Goal: Transaction & Acquisition: Purchase product/service

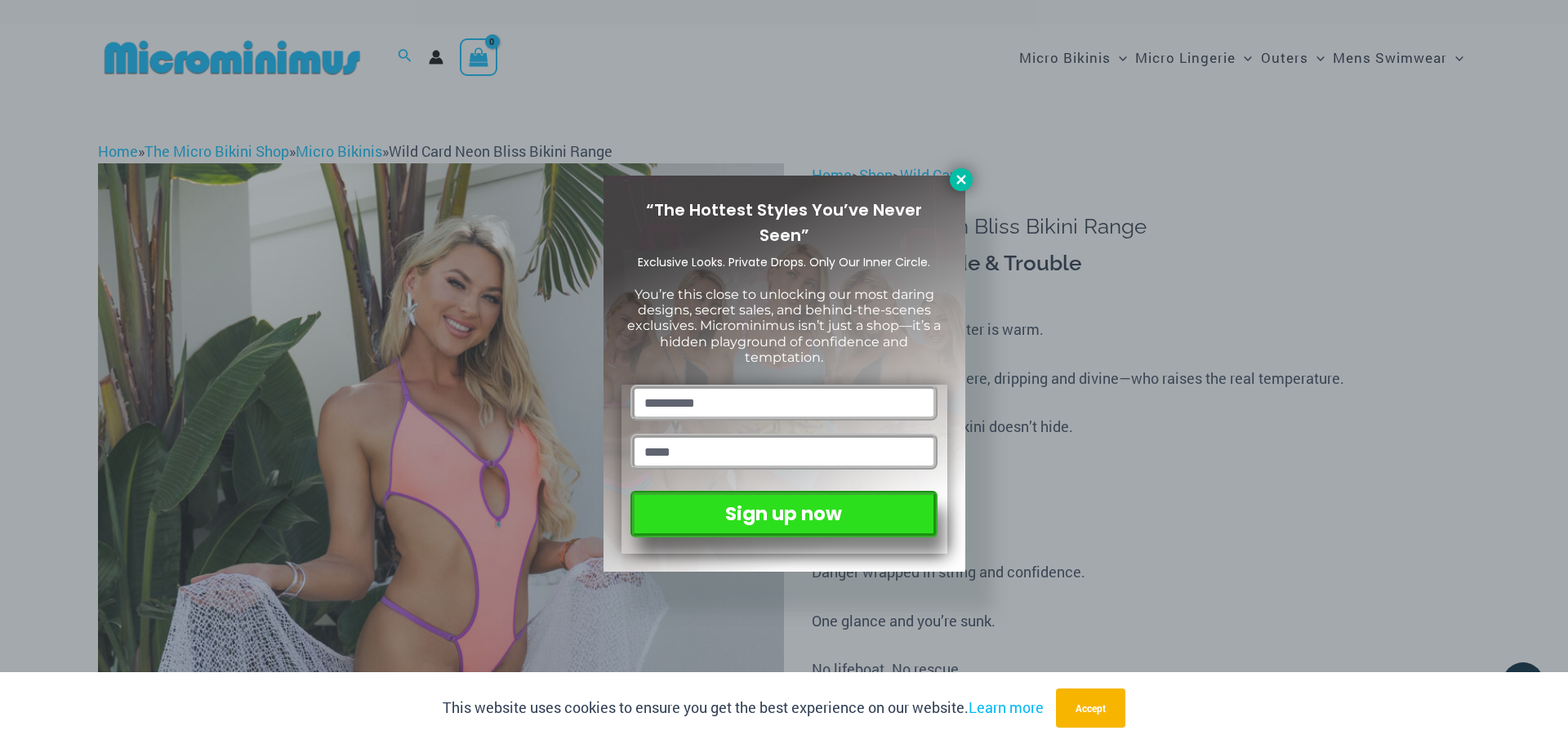
click at [952, 175] on button at bounding box center [961, 179] width 23 height 23
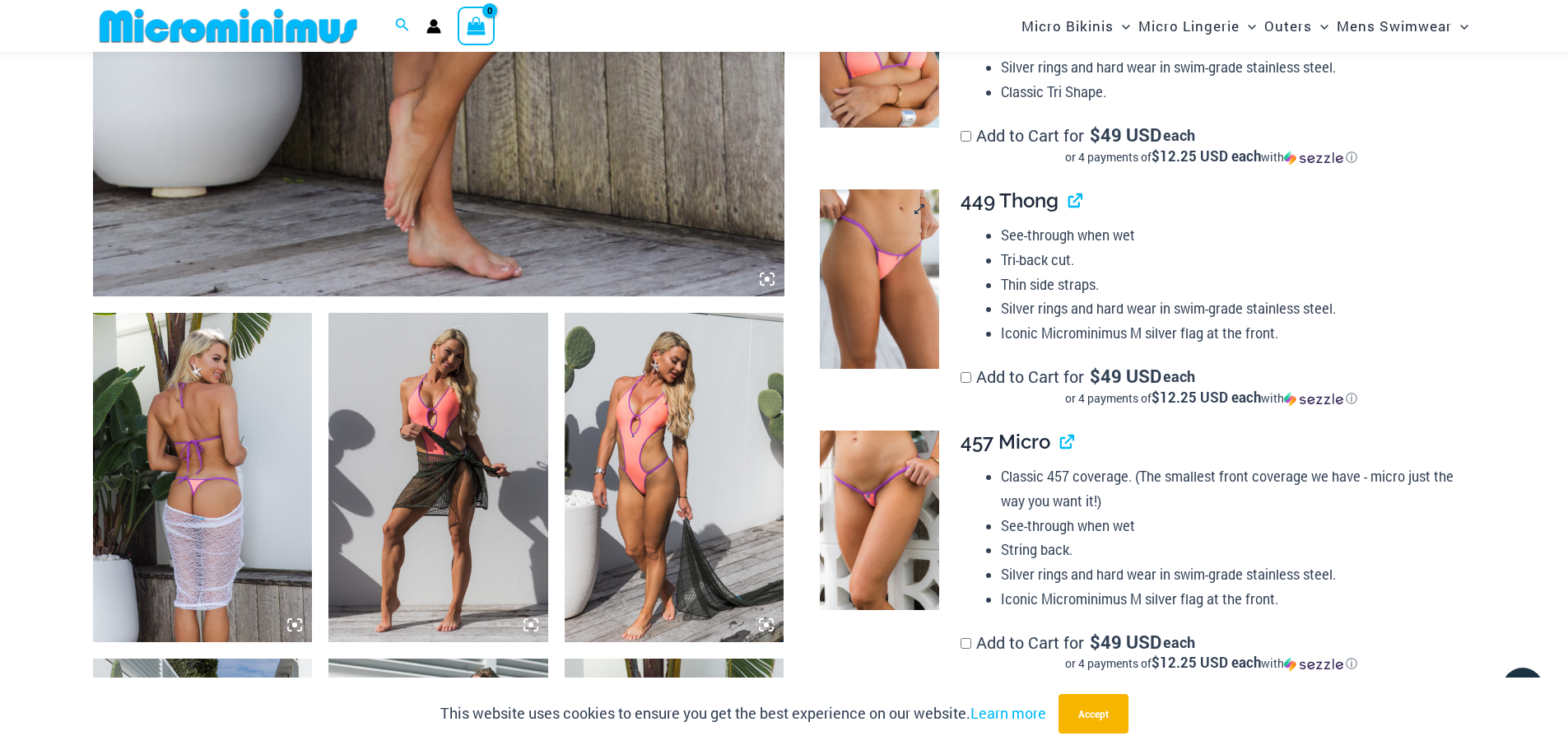
scroll to position [890, 0]
click at [883, 243] on img at bounding box center [879, 280] width 119 height 180
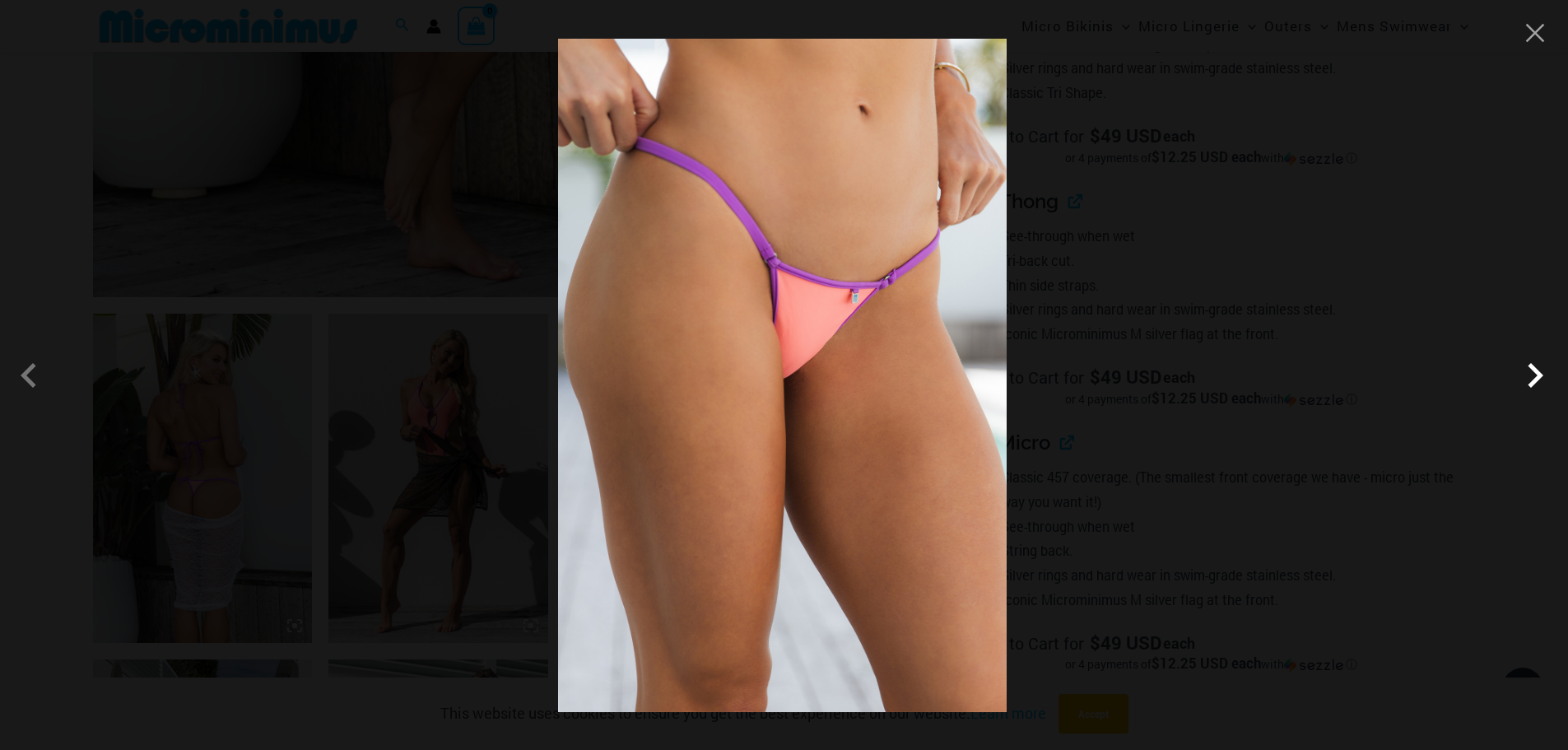
click at [1532, 375] on span at bounding box center [1535, 375] width 49 height 49
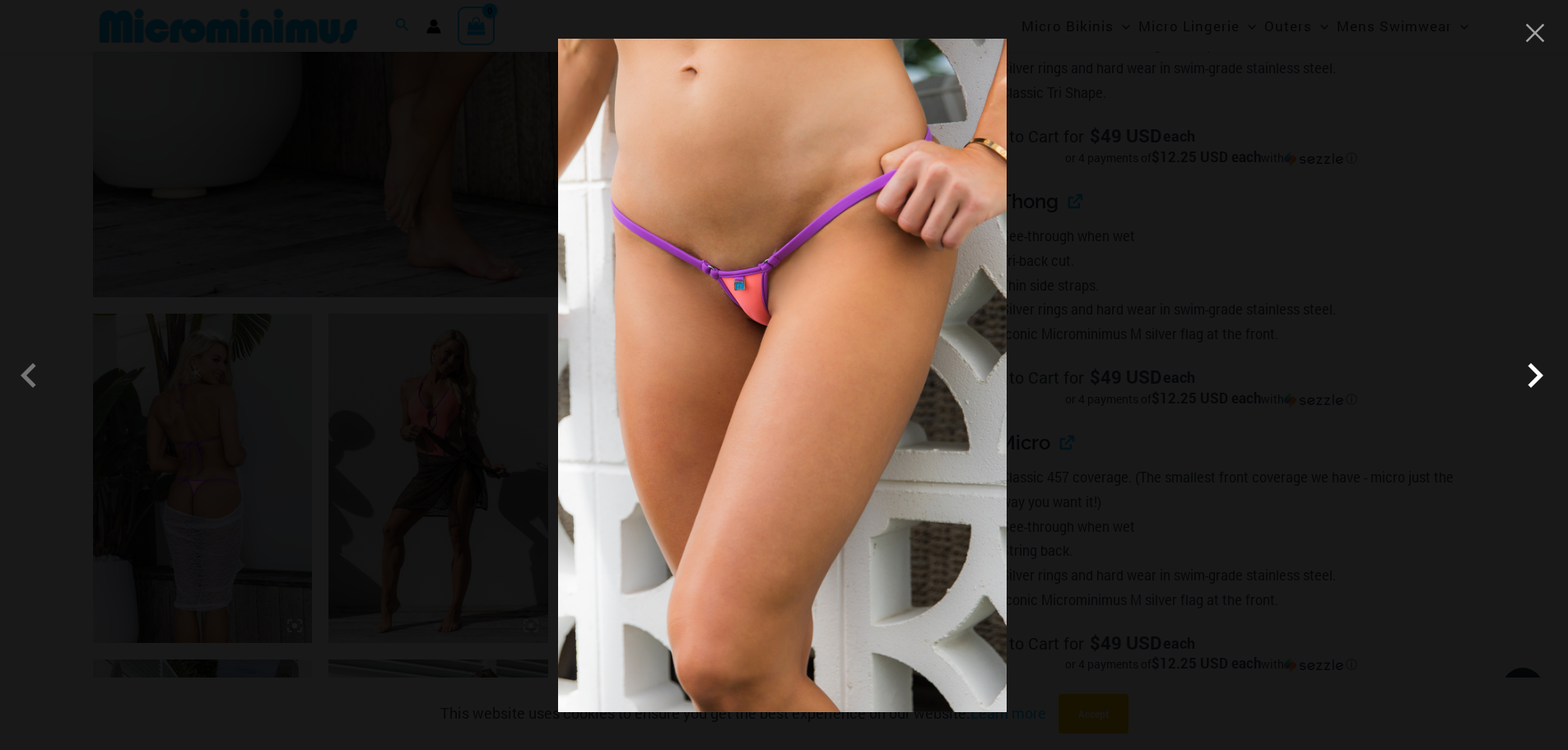
click at [1541, 380] on span at bounding box center [1535, 375] width 49 height 49
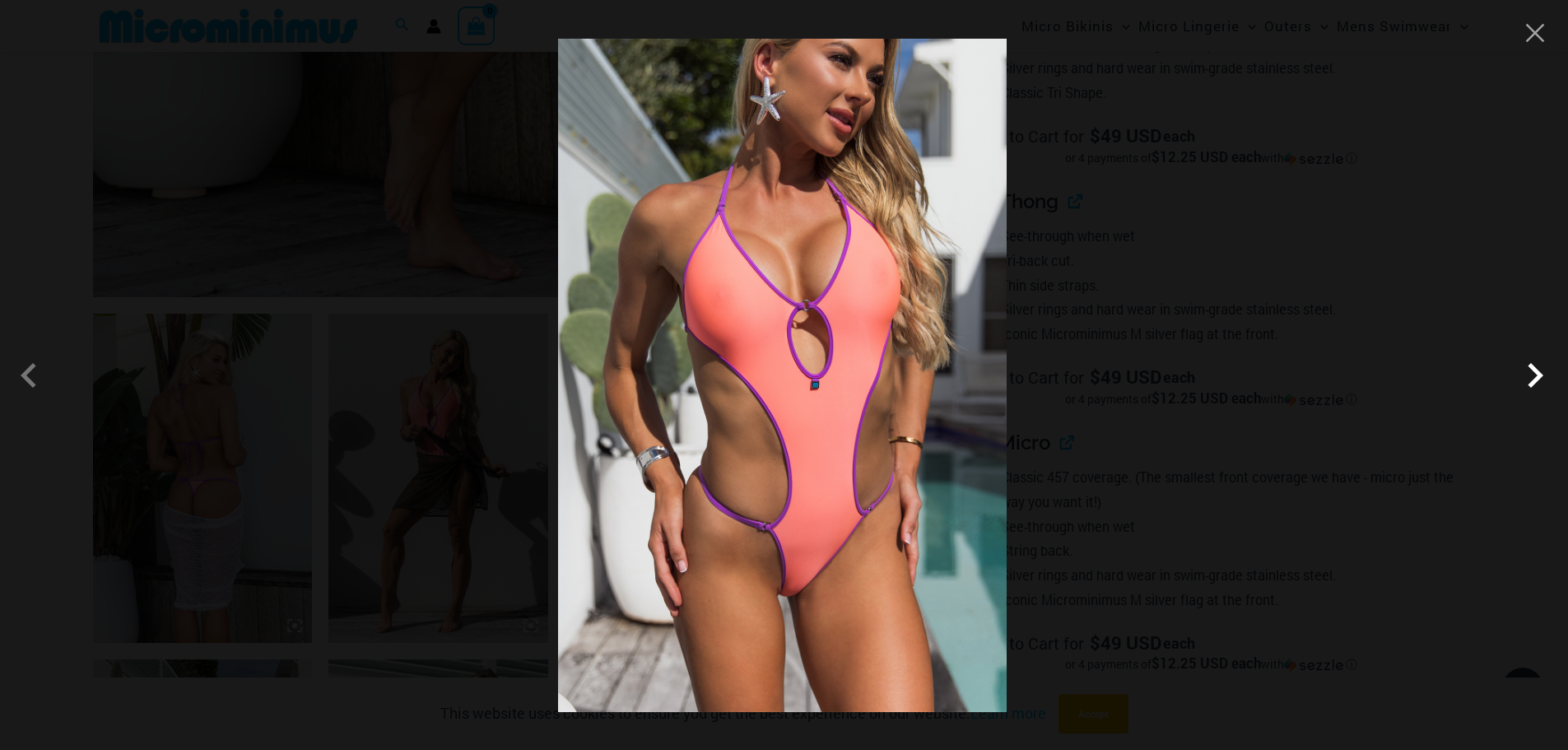
click at [1533, 370] on span at bounding box center [1535, 375] width 49 height 49
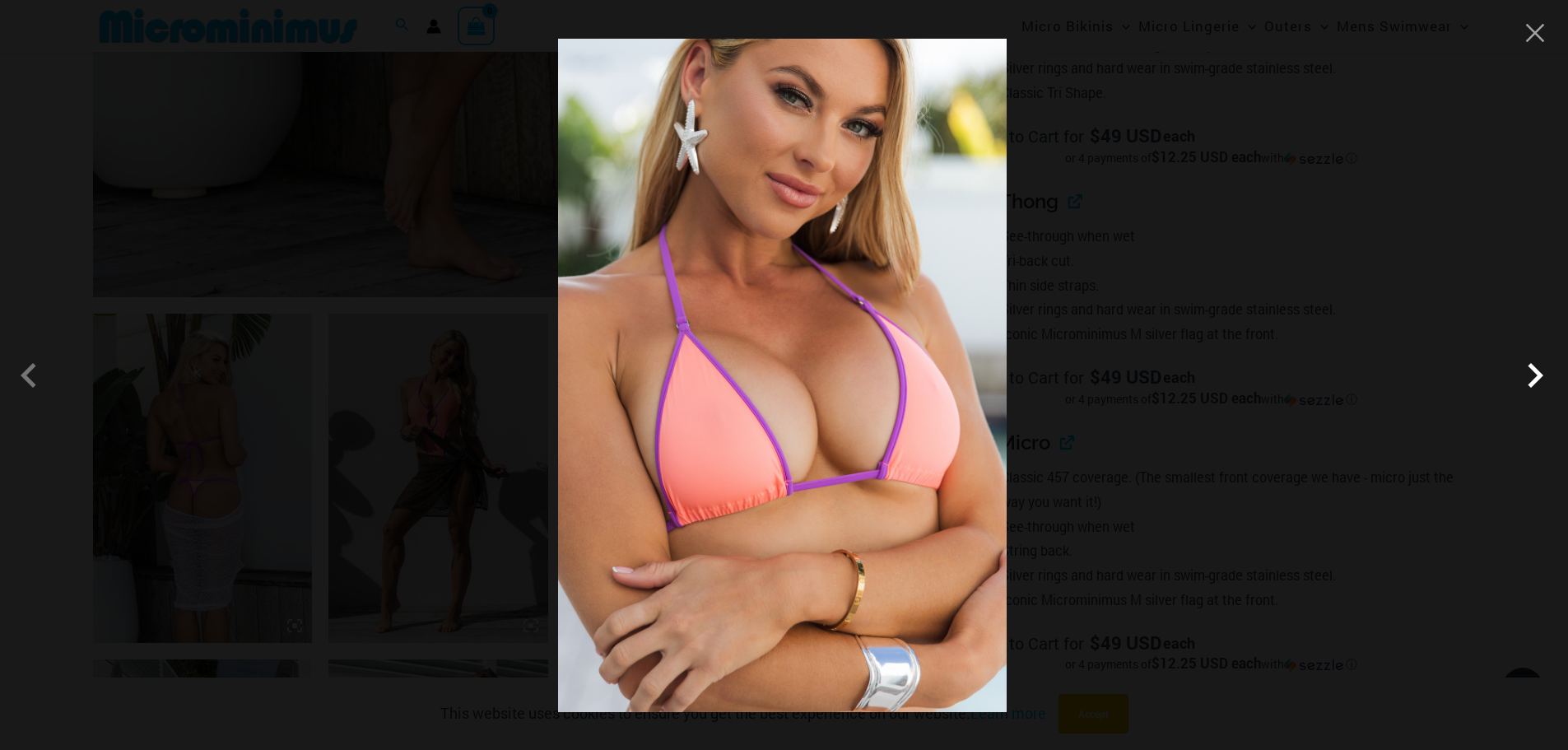
click at [1533, 370] on span at bounding box center [1535, 375] width 49 height 49
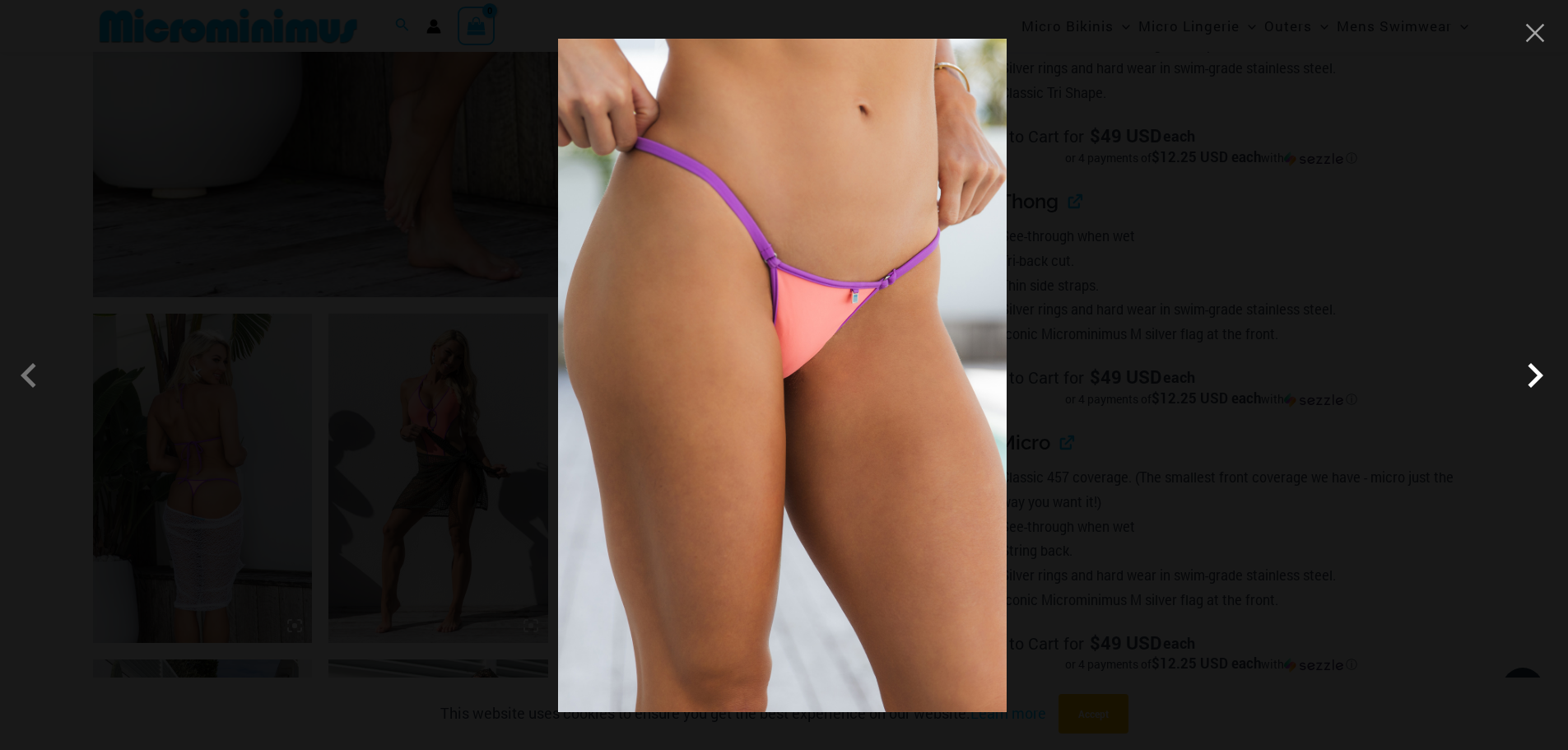
click at [1533, 371] on span at bounding box center [1535, 375] width 49 height 49
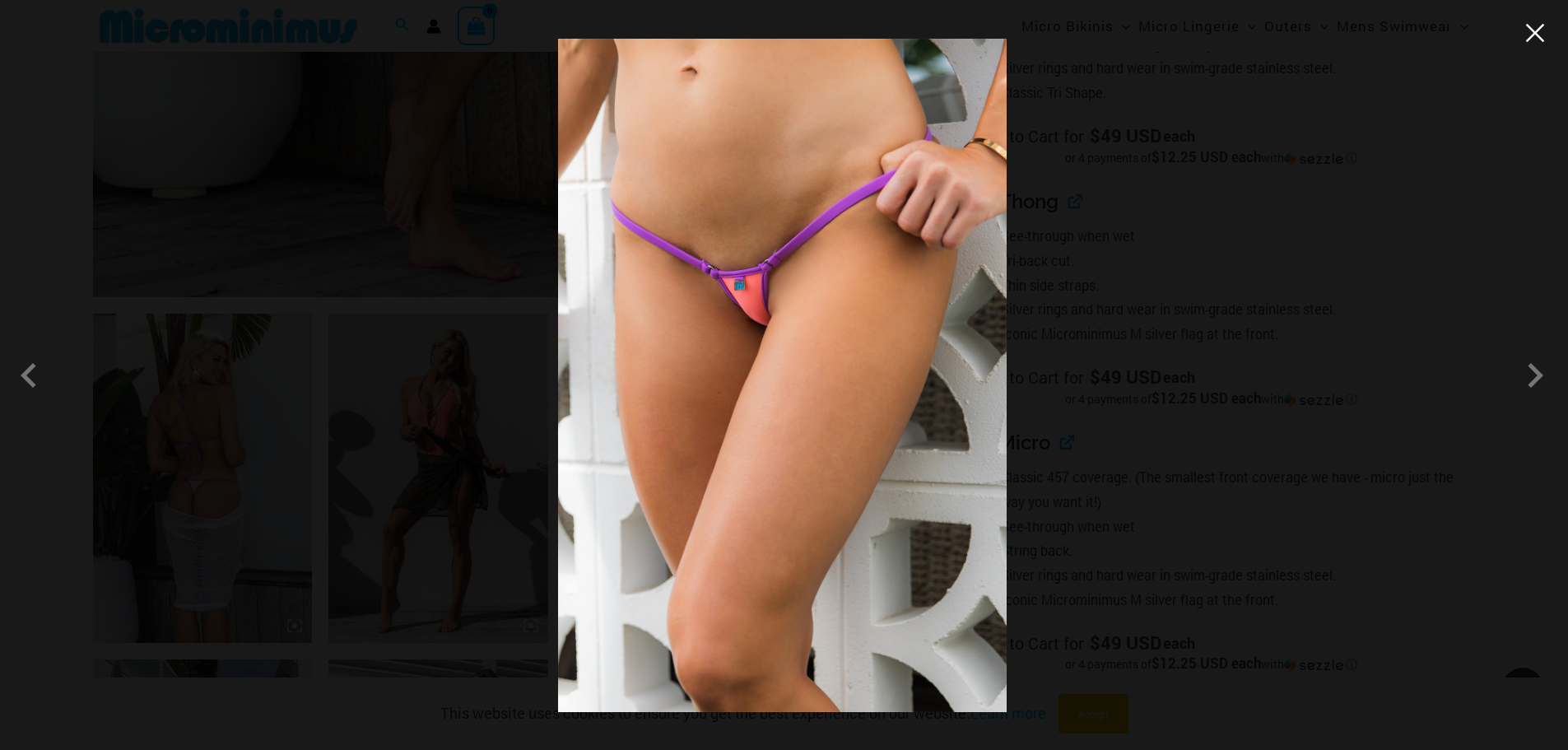
click at [1542, 34] on button "Close" at bounding box center [1535, 33] width 25 height 25
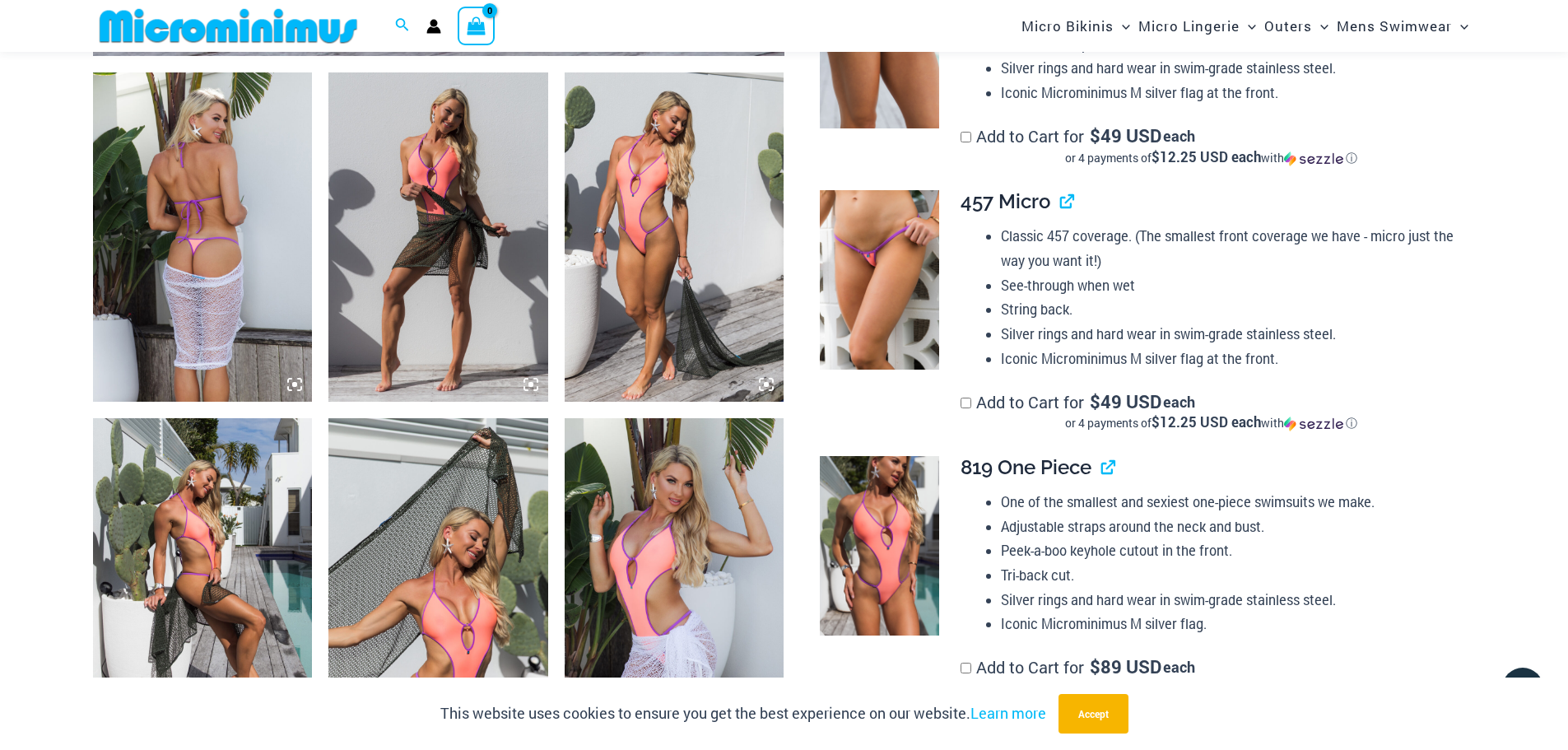
scroll to position [1137, 0]
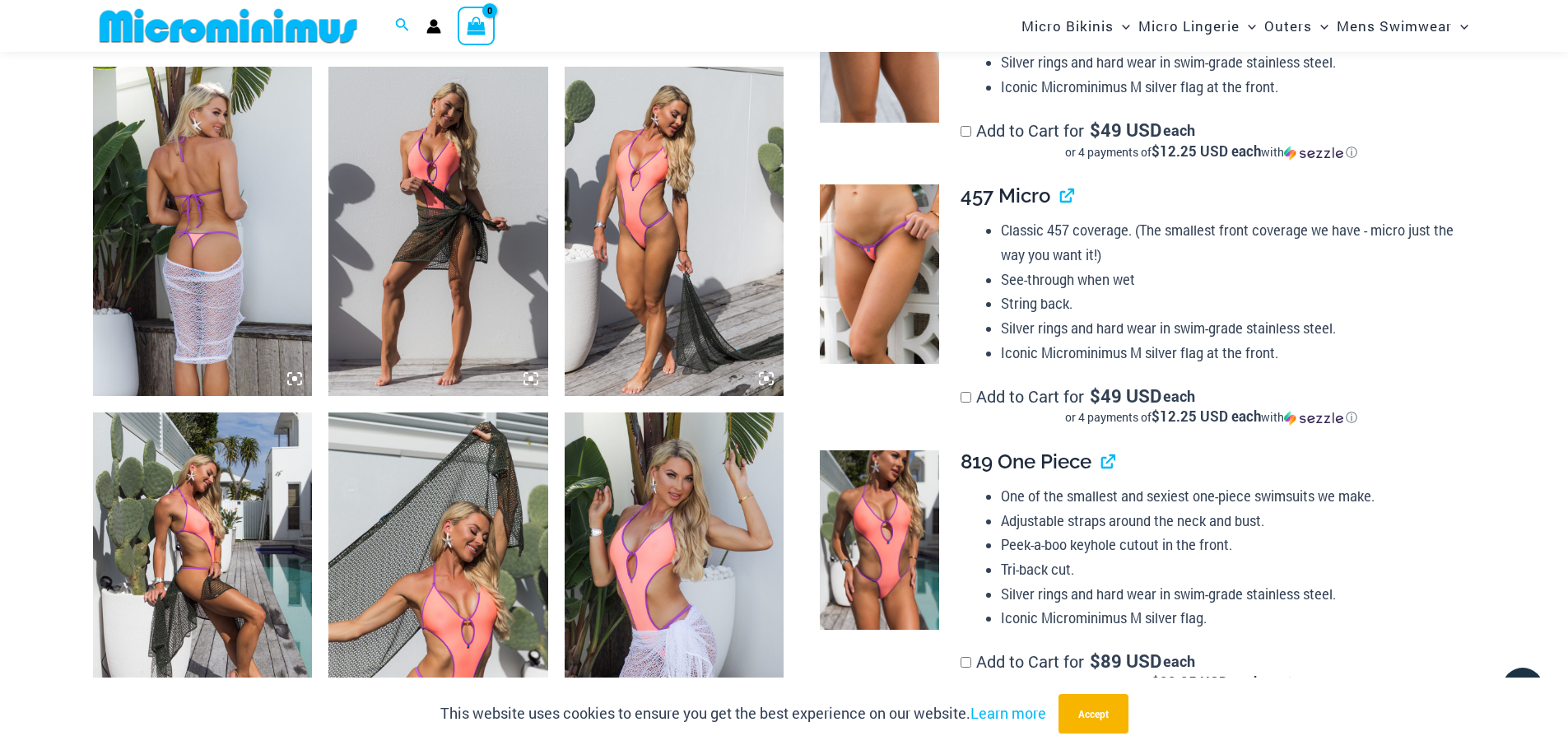
click at [646, 207] on img at bounding box center [674, 232] width 219 height 330
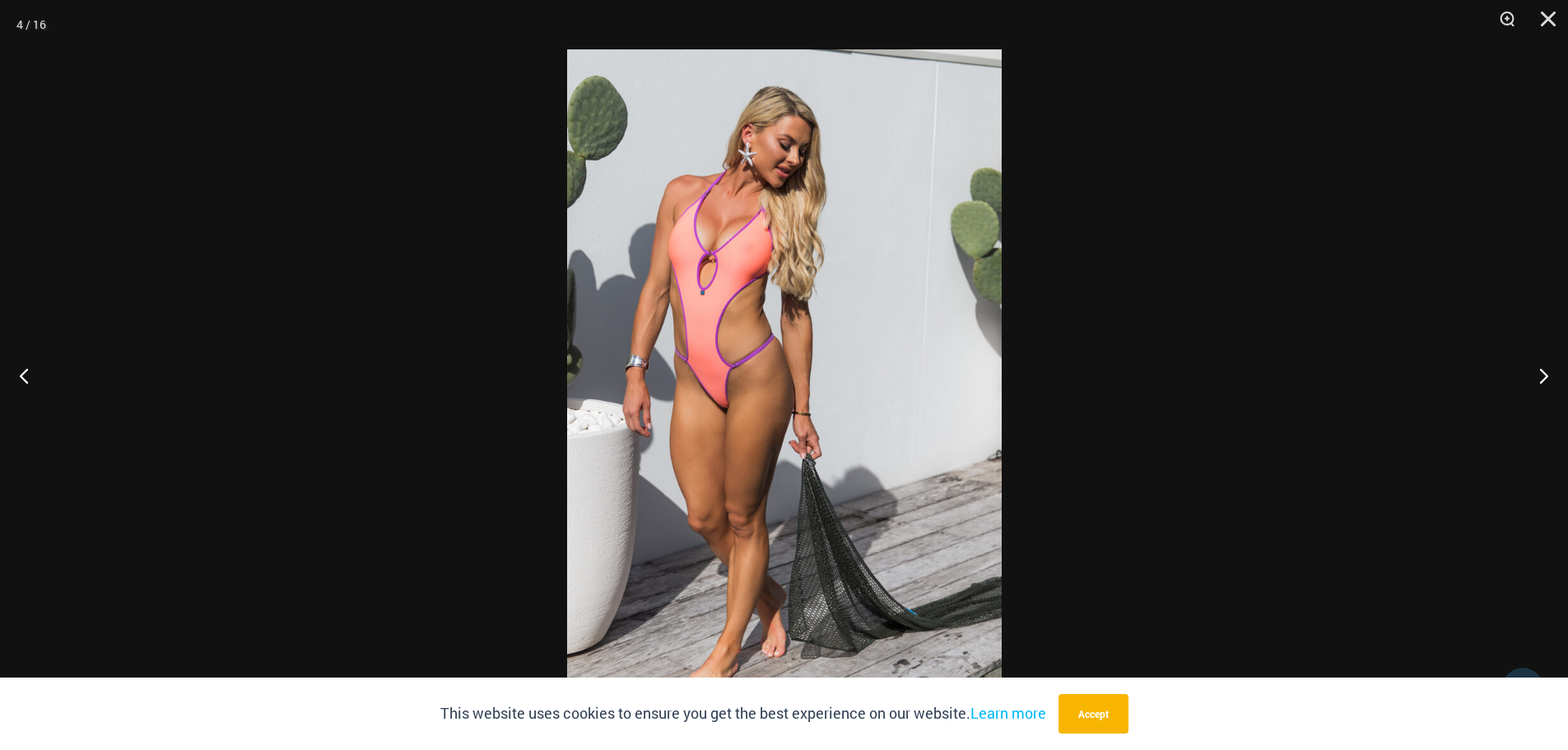
click at [816, 358] on img at bounding box center [784, 375] width 434 height 651
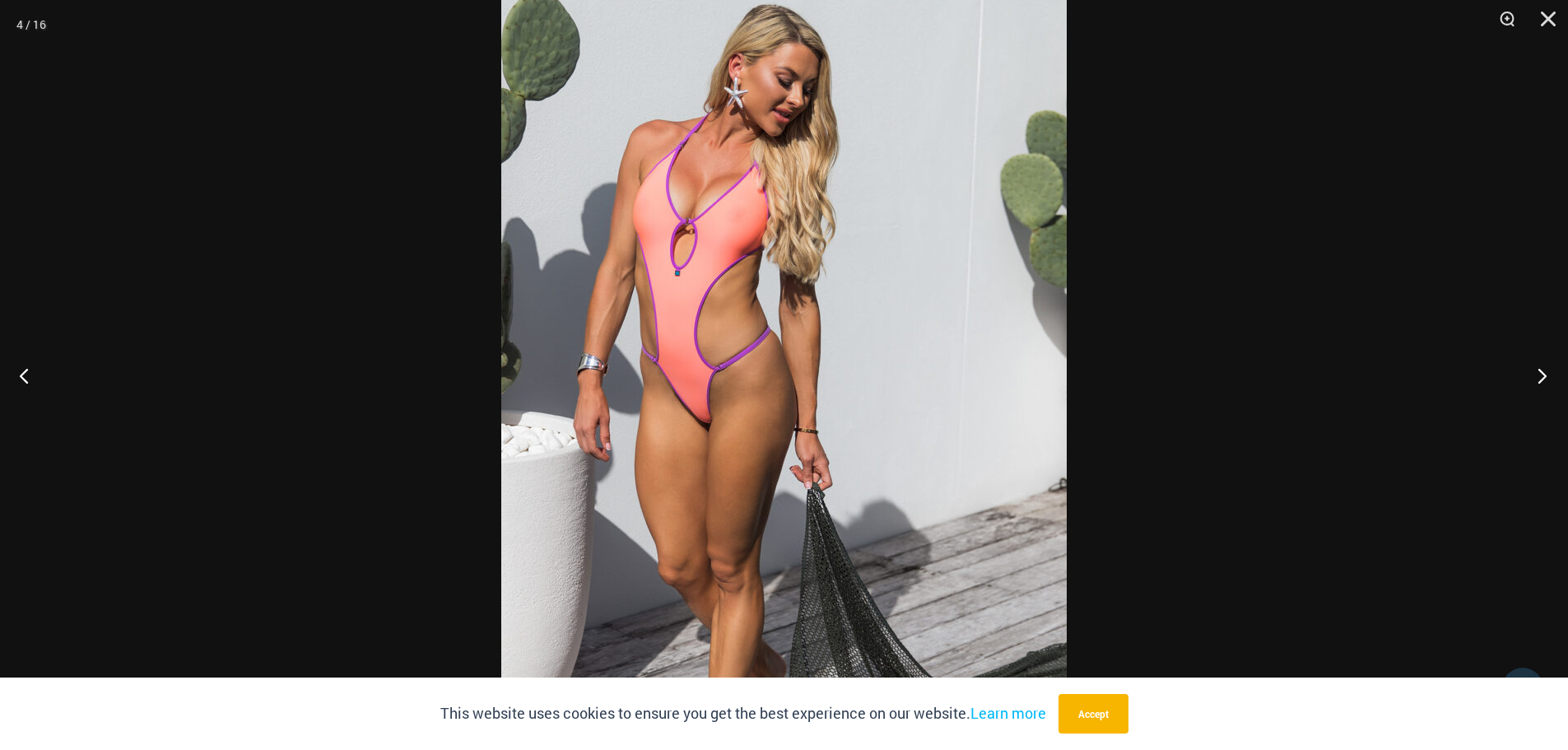
click at [1538, 377] on button "Next" at bounding box center [1537, 375] width 62 height 82
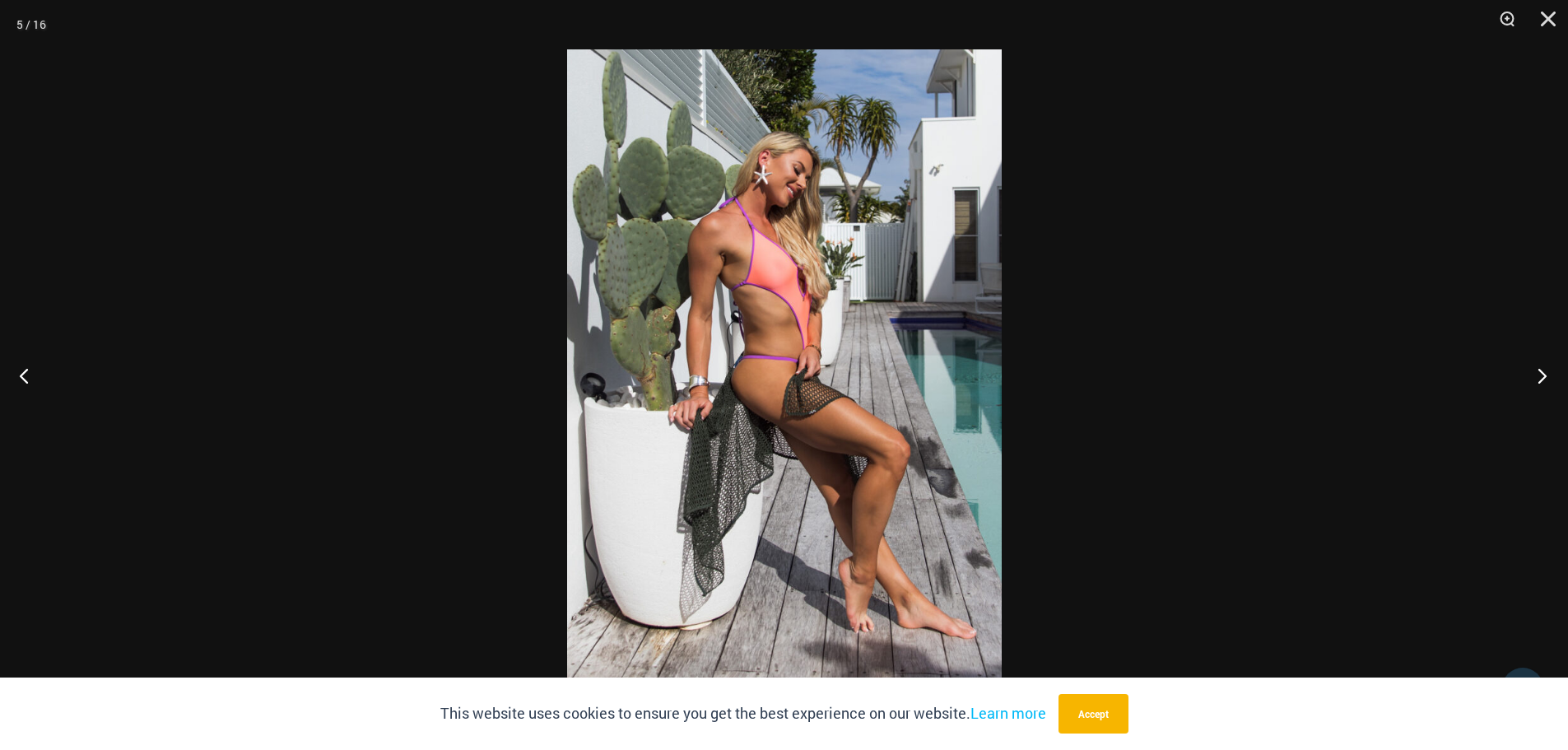
click at [1541, 365] on button "Next" at bounding box center [1537, 375] width 62 height 82
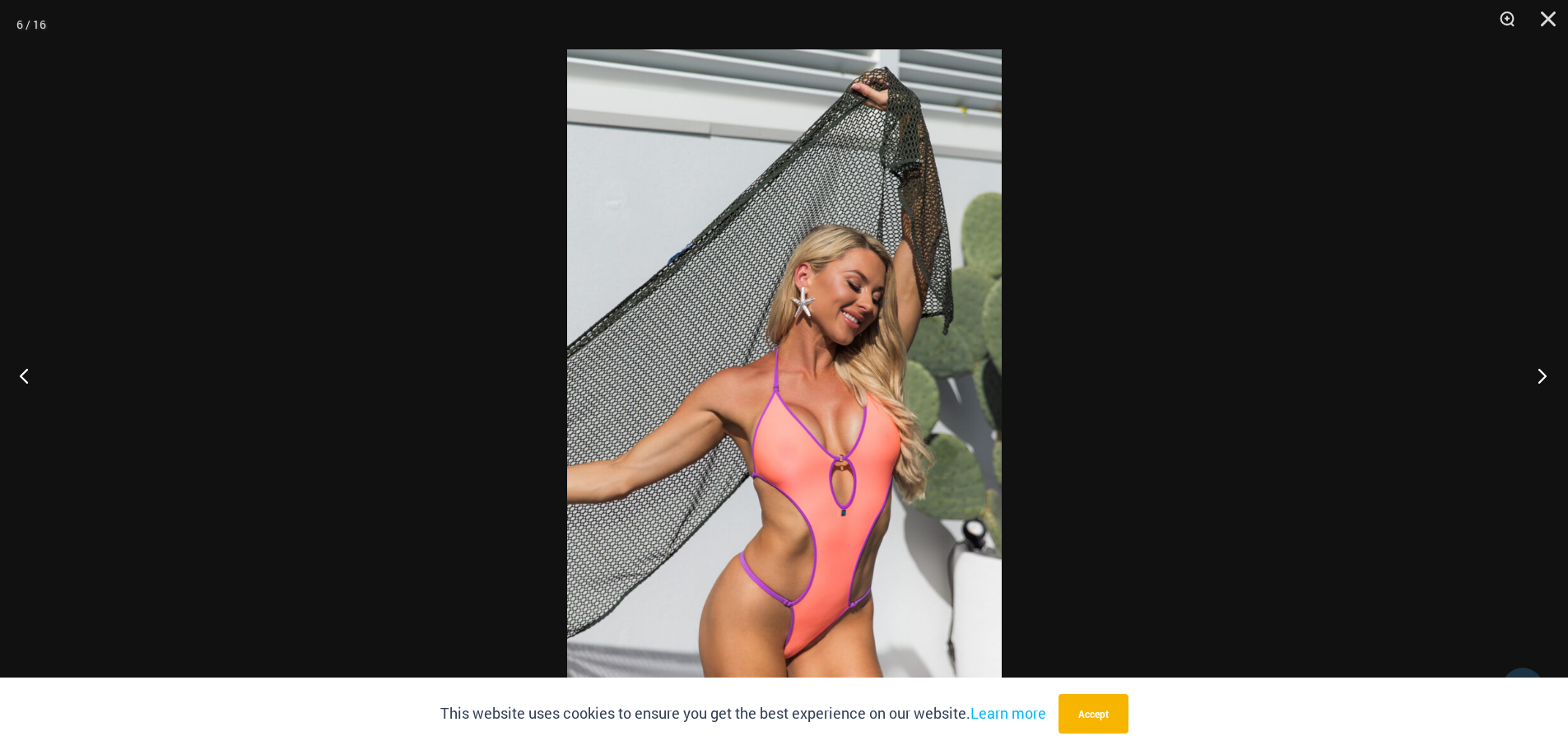
click at [1535, 372] on button "Next" at bounding box center [1537, 375] width 62 height 82
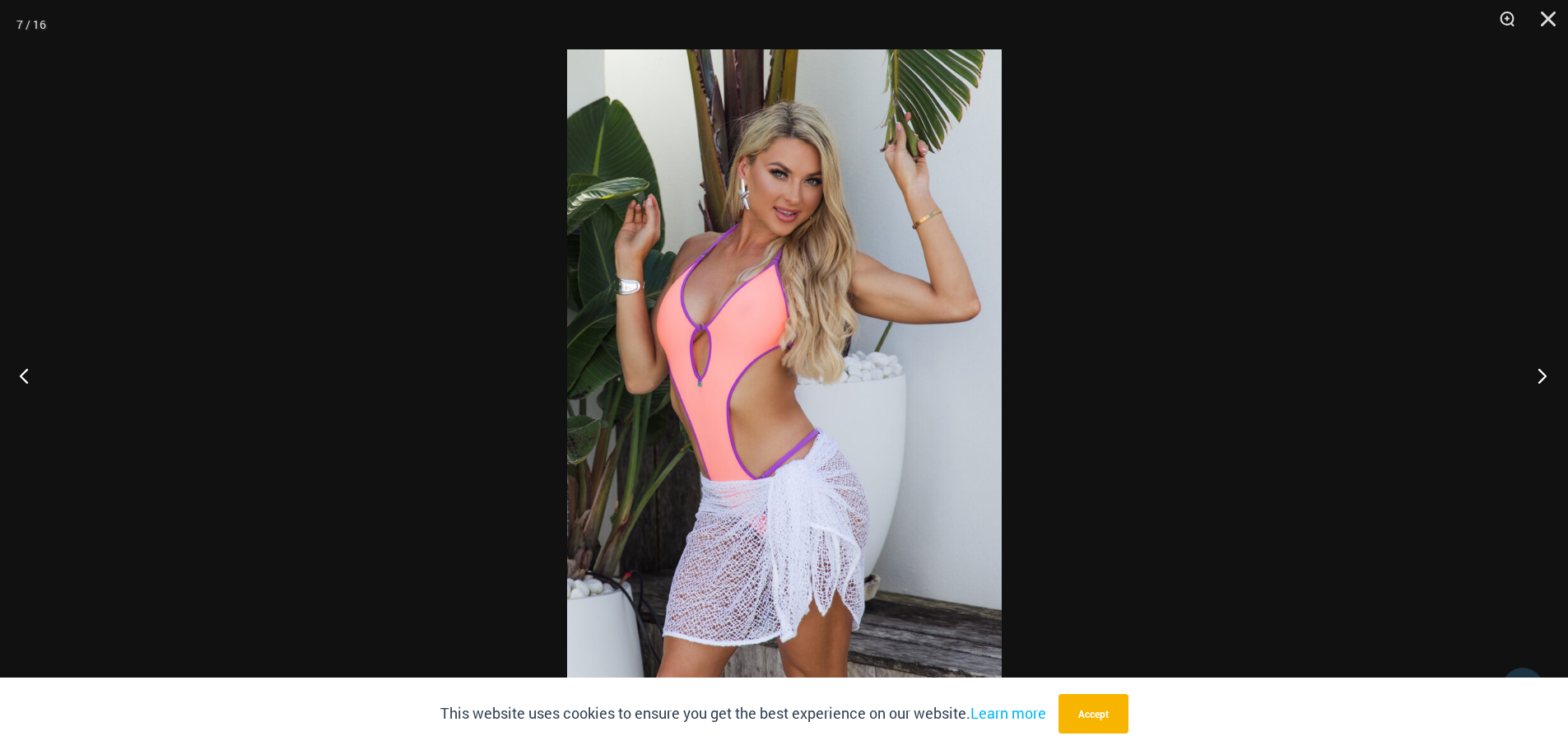
click at [1535, 372] on button "Next" at bounding box center [1537, 375] width 62 height 82
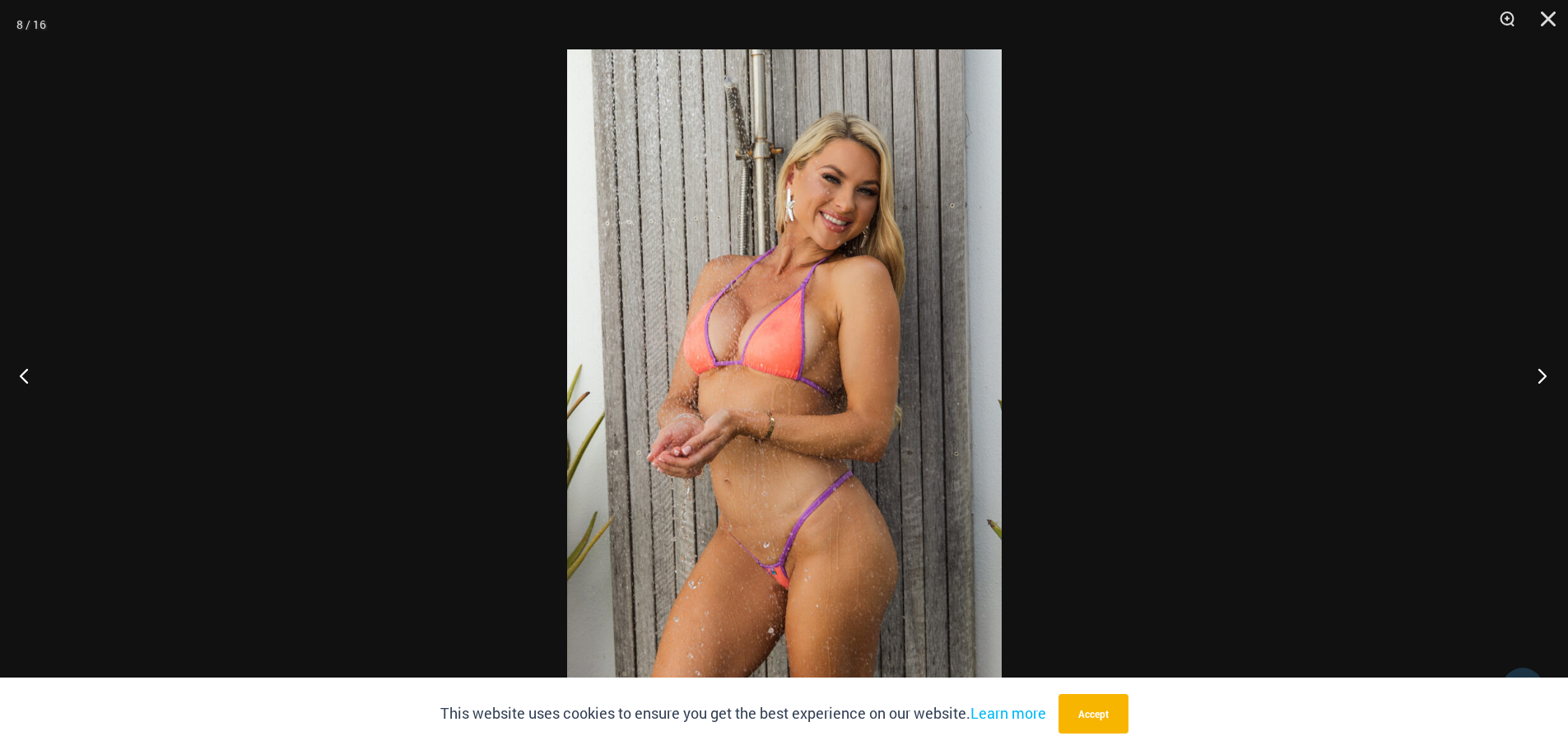
click at [1535, 372] on button "Next" at bounding box center [1537, 375] width 62 height 82
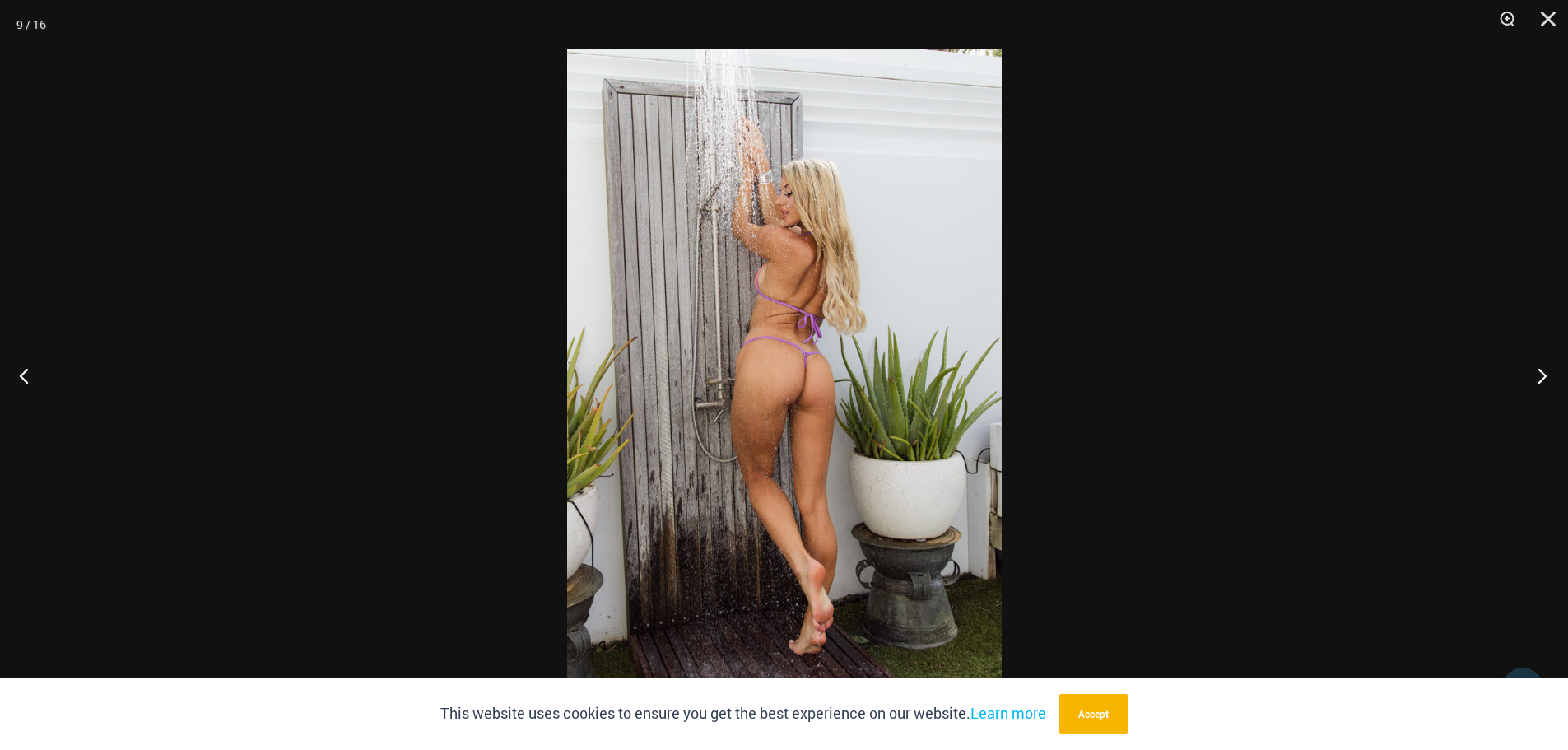
click at [1535, 372] on button "Next" at bounding box center [1537, 375] width 62 height 82
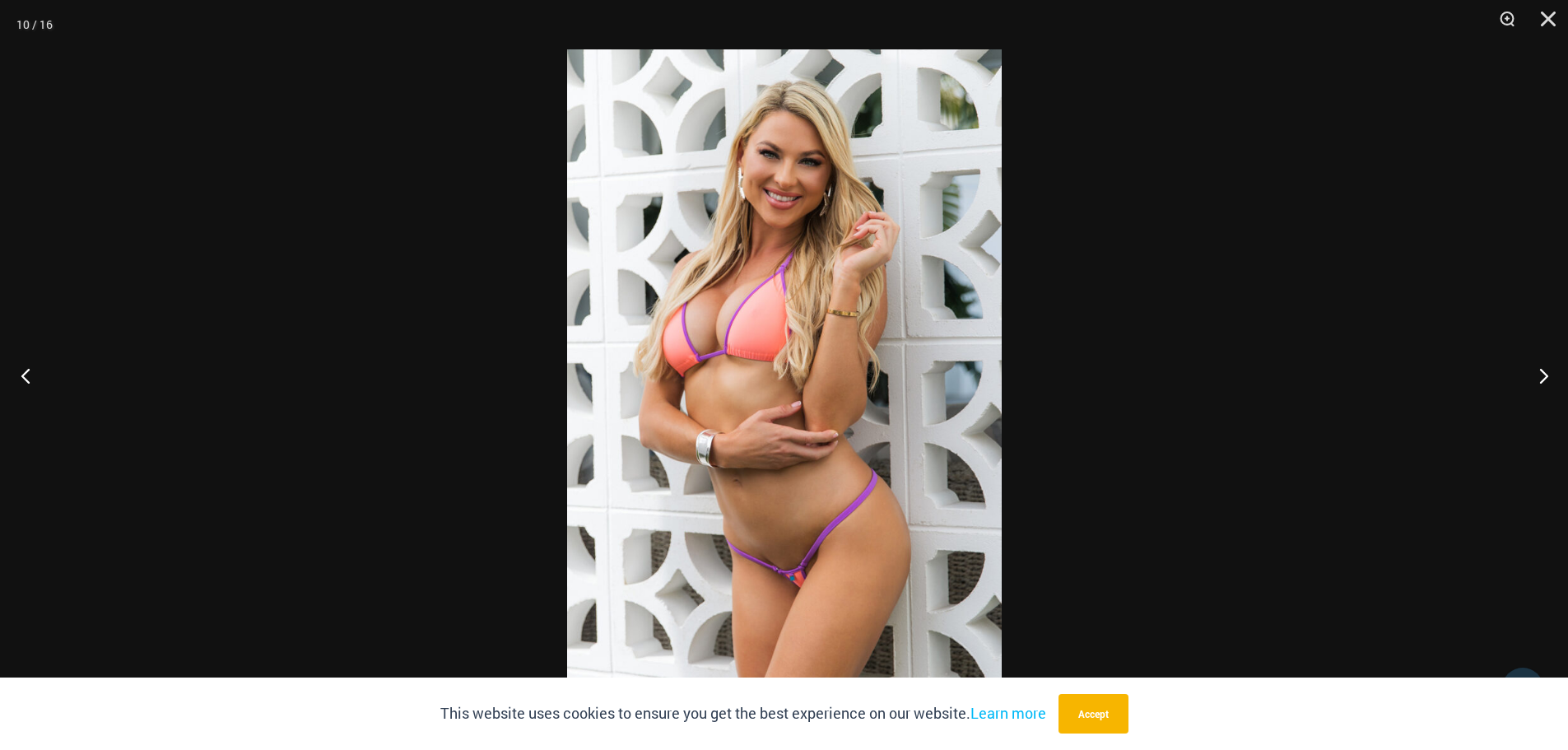
click at [14, 376] on button "Previous" at bounding box center [31, 375] width 62 height 82
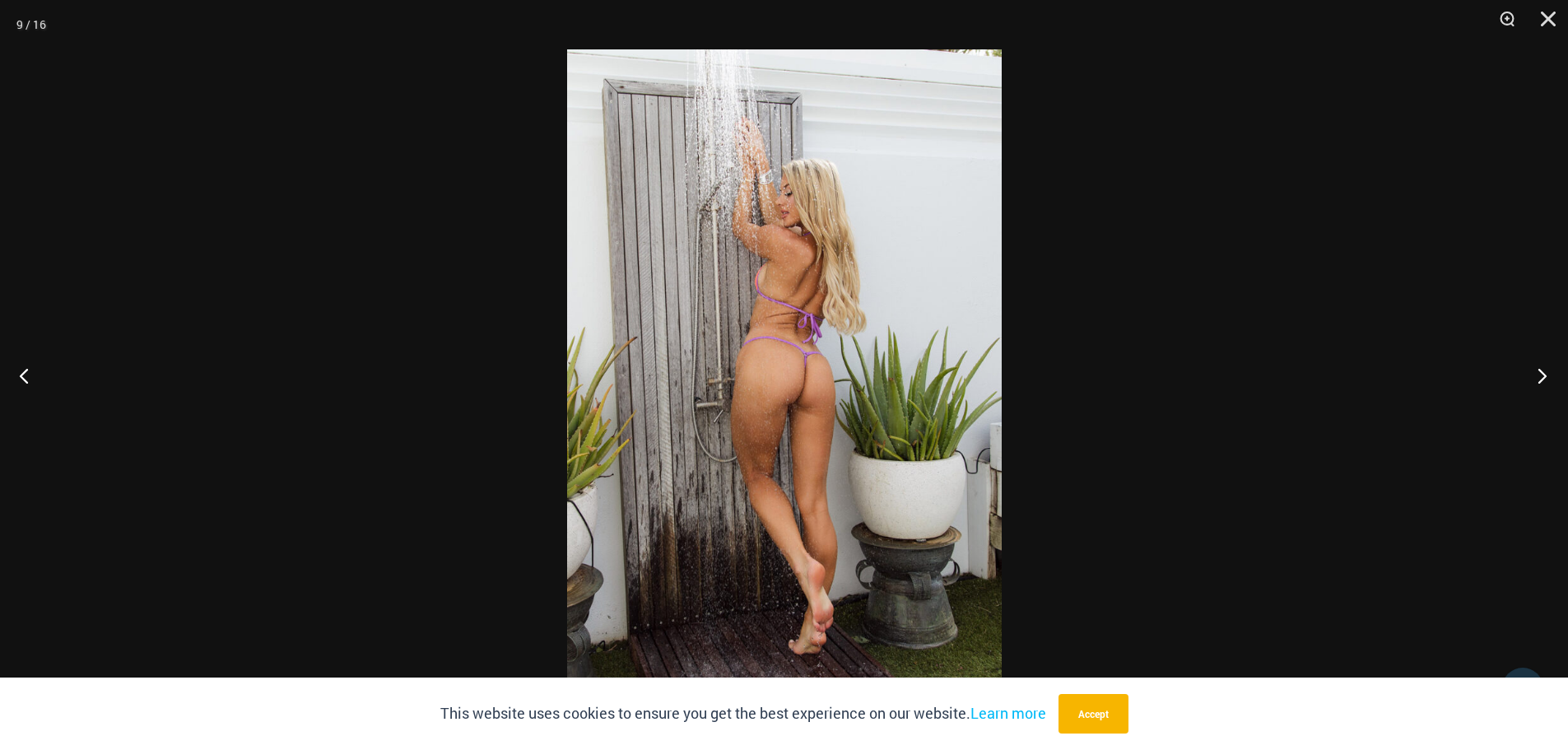
click at [1535, 375] on button "Next" at bounding box center [1537, 375] width 62 height 82
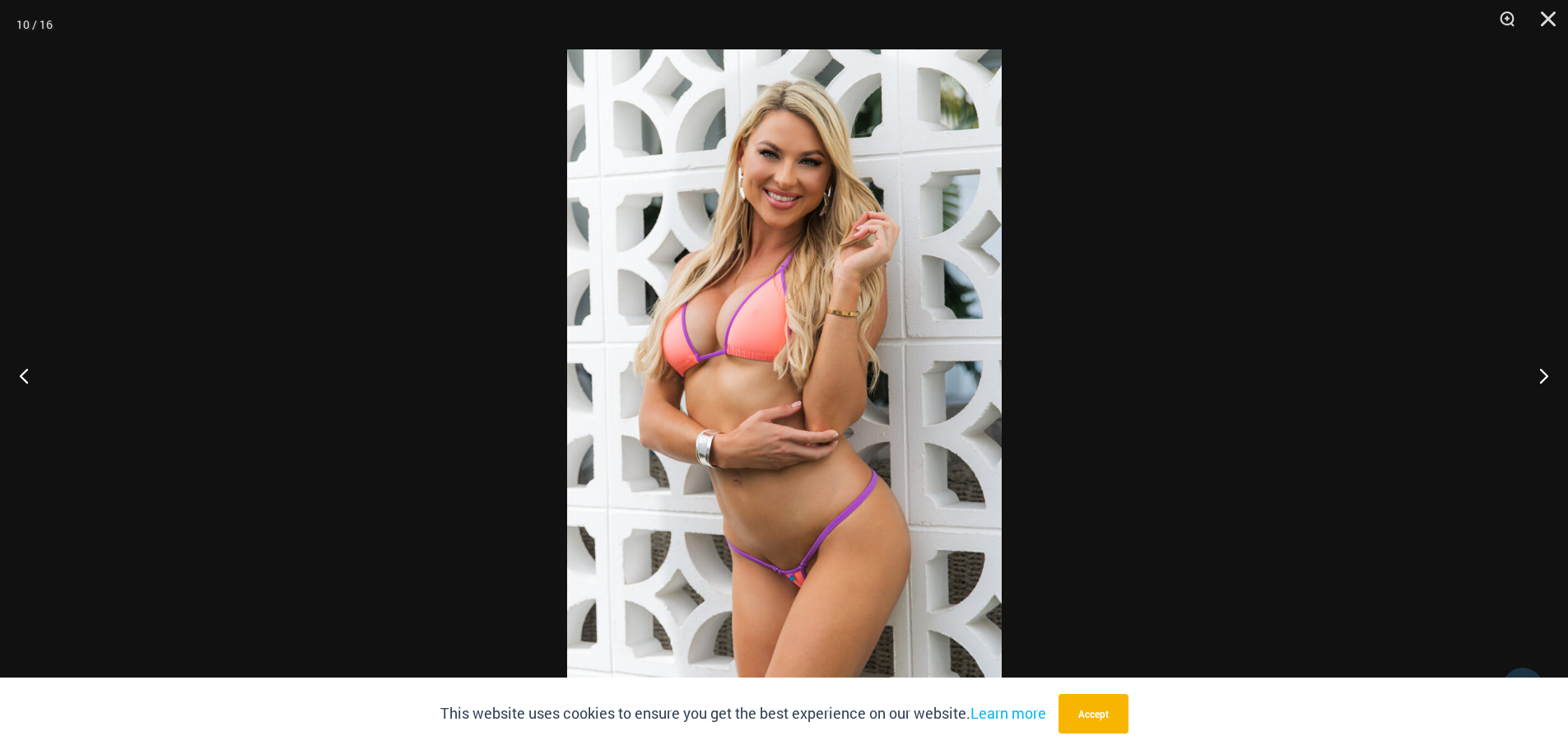
click at [872, 448] on img at bounding box center [784, 375] width 434 height 651
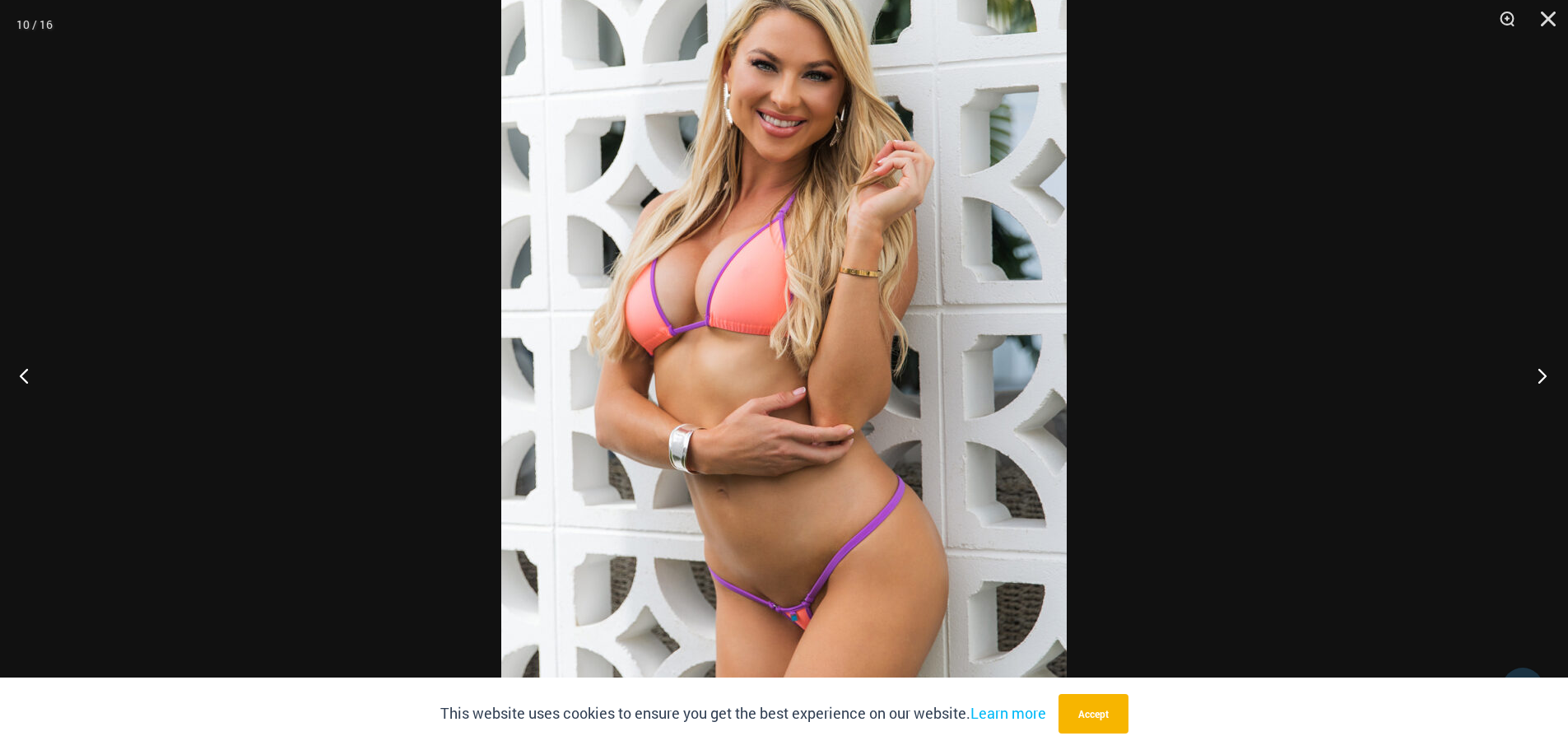
click at [1541, 369] on button "Next" at bounding box center [1537, 375] width 62 height 82
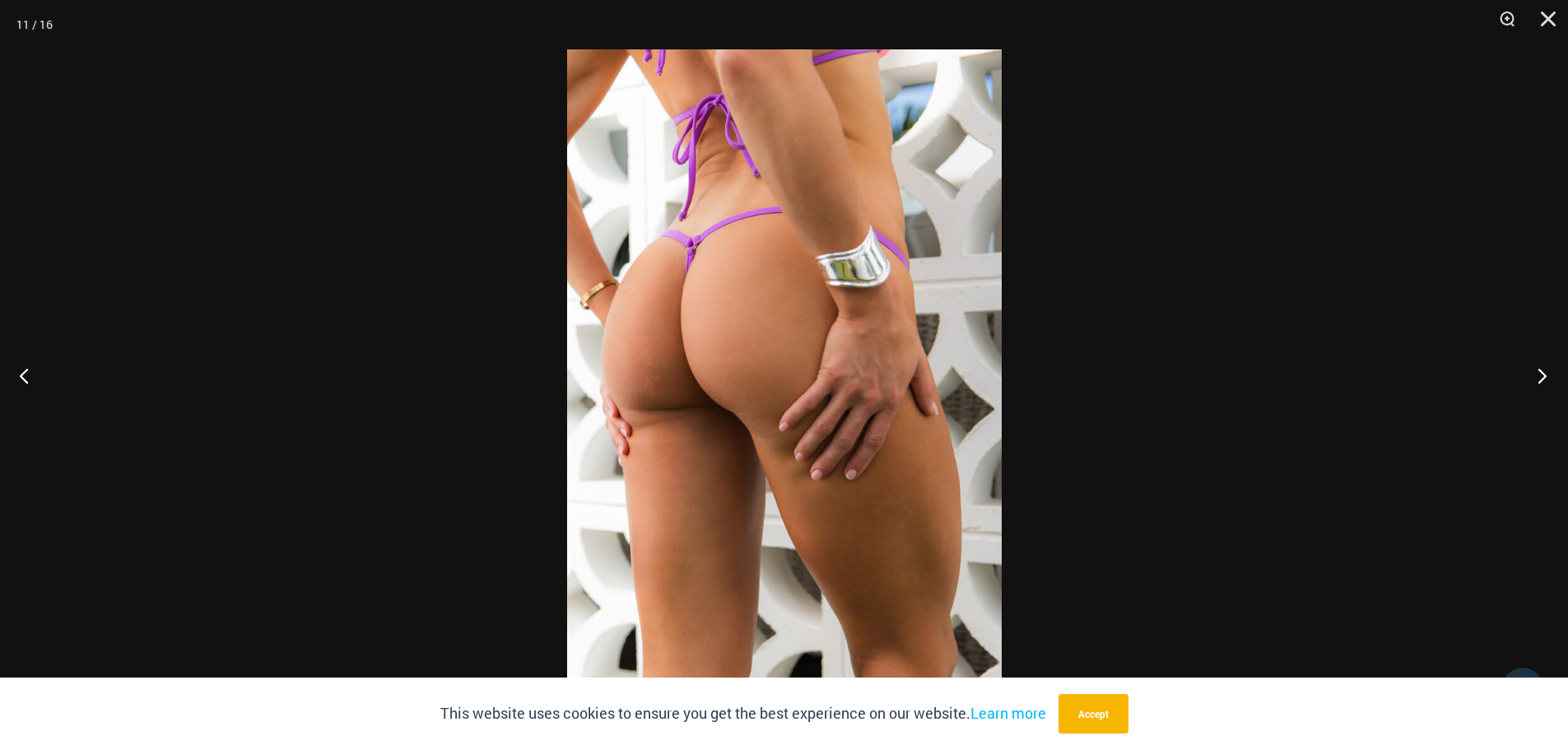
click at [1541, 369] on button "Next" at bounding box center [1537, 375] width 62 height 82
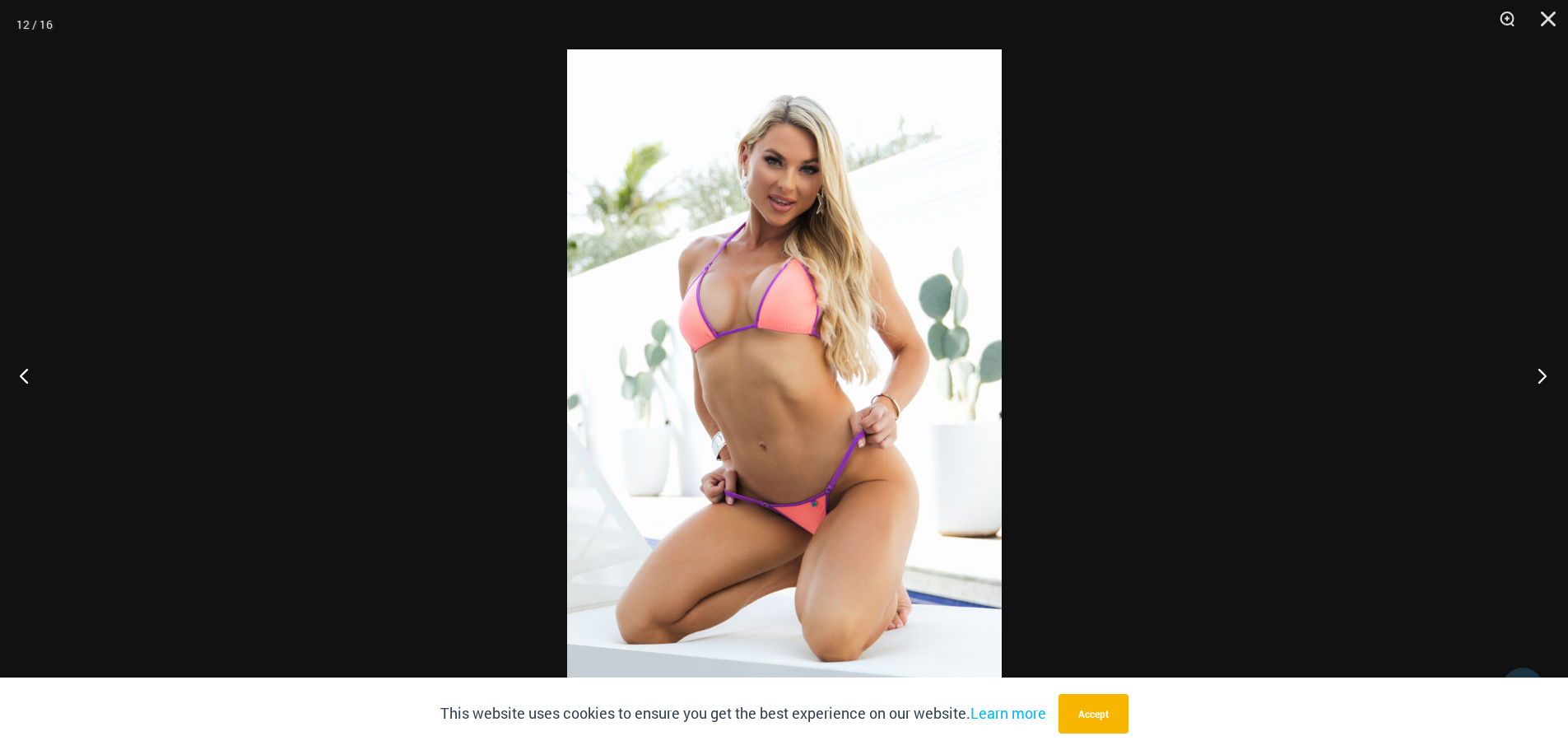
click at [1527, 373] on button "Next" at bounding box center [1537, 375] width 62 height 82
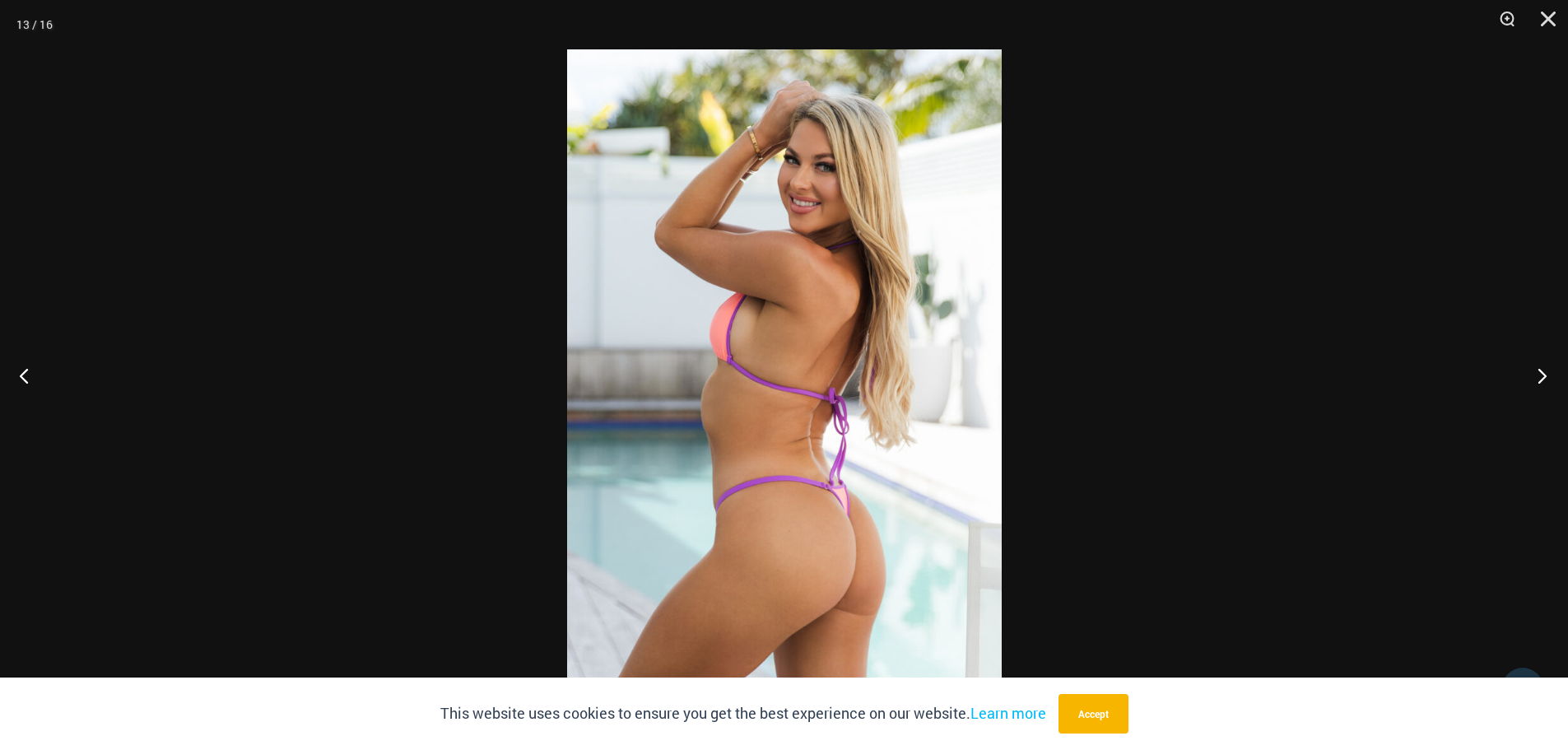
click at [1527, 373] on button "Next" at bounding box center [1537, 375] width 62 height 82
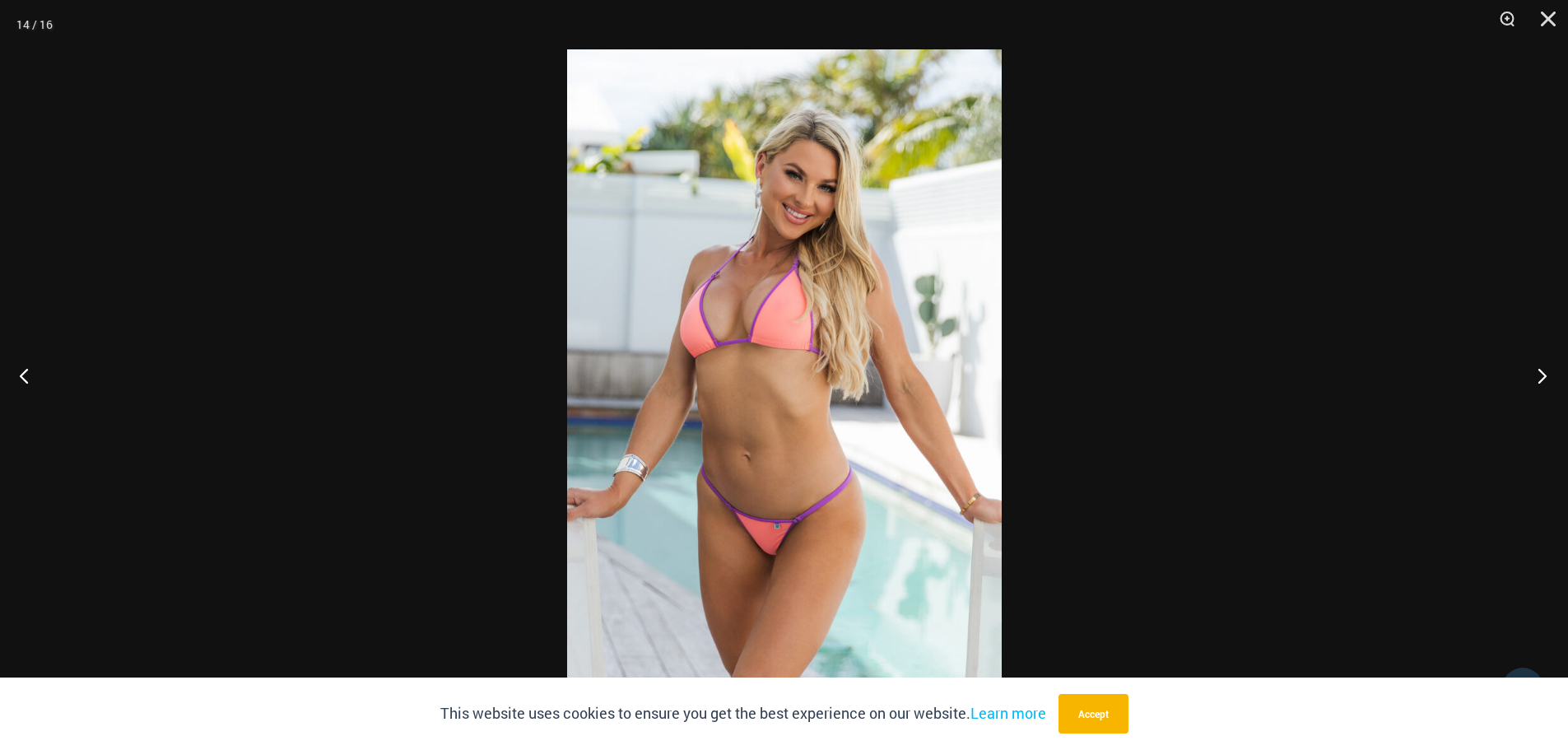
click at [1533, 373] on button "Next" at bounding box center [1537, 375] width 62 height 82
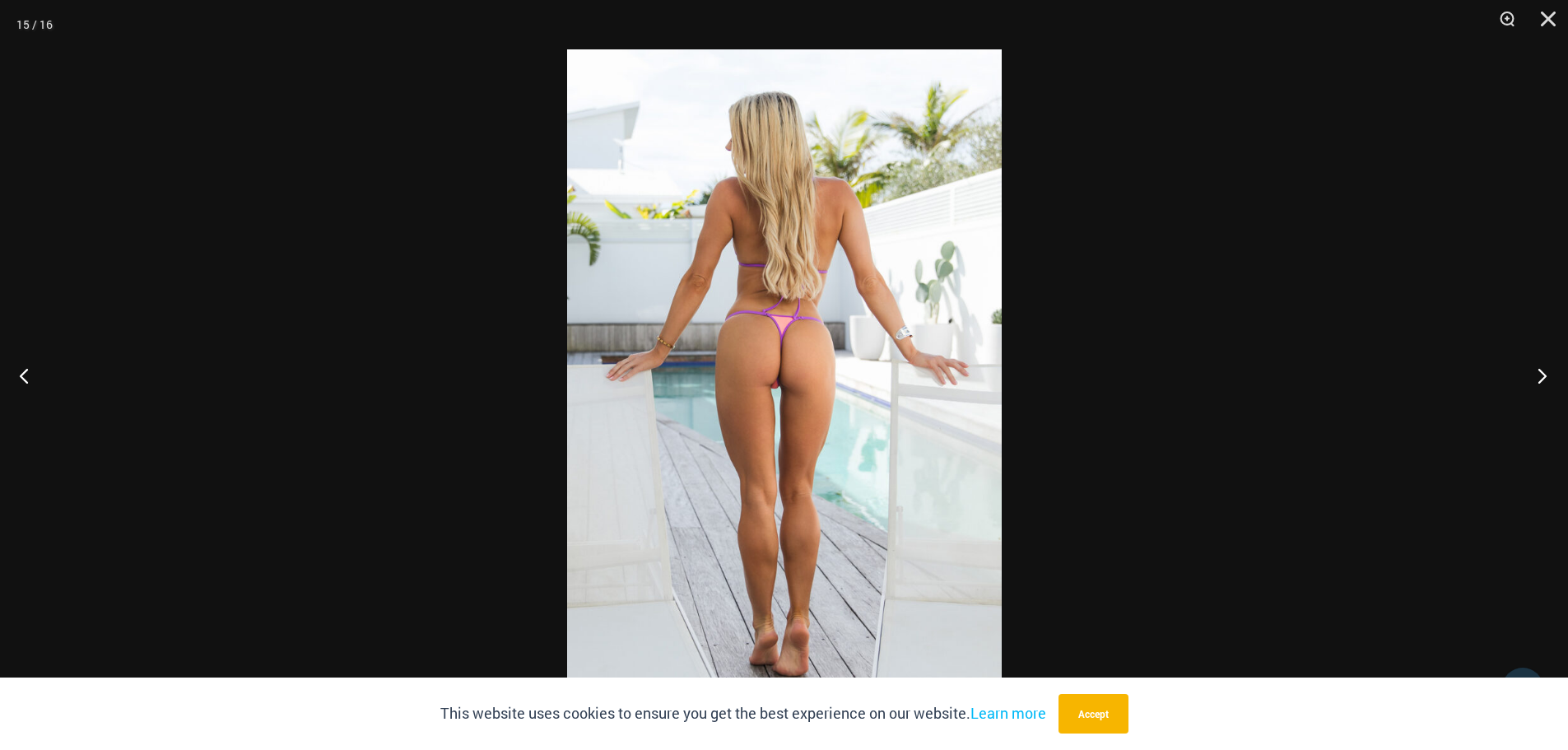
click at [1533, 370] on button "Next" at bounding box center [1537, 375] width 62 height 82
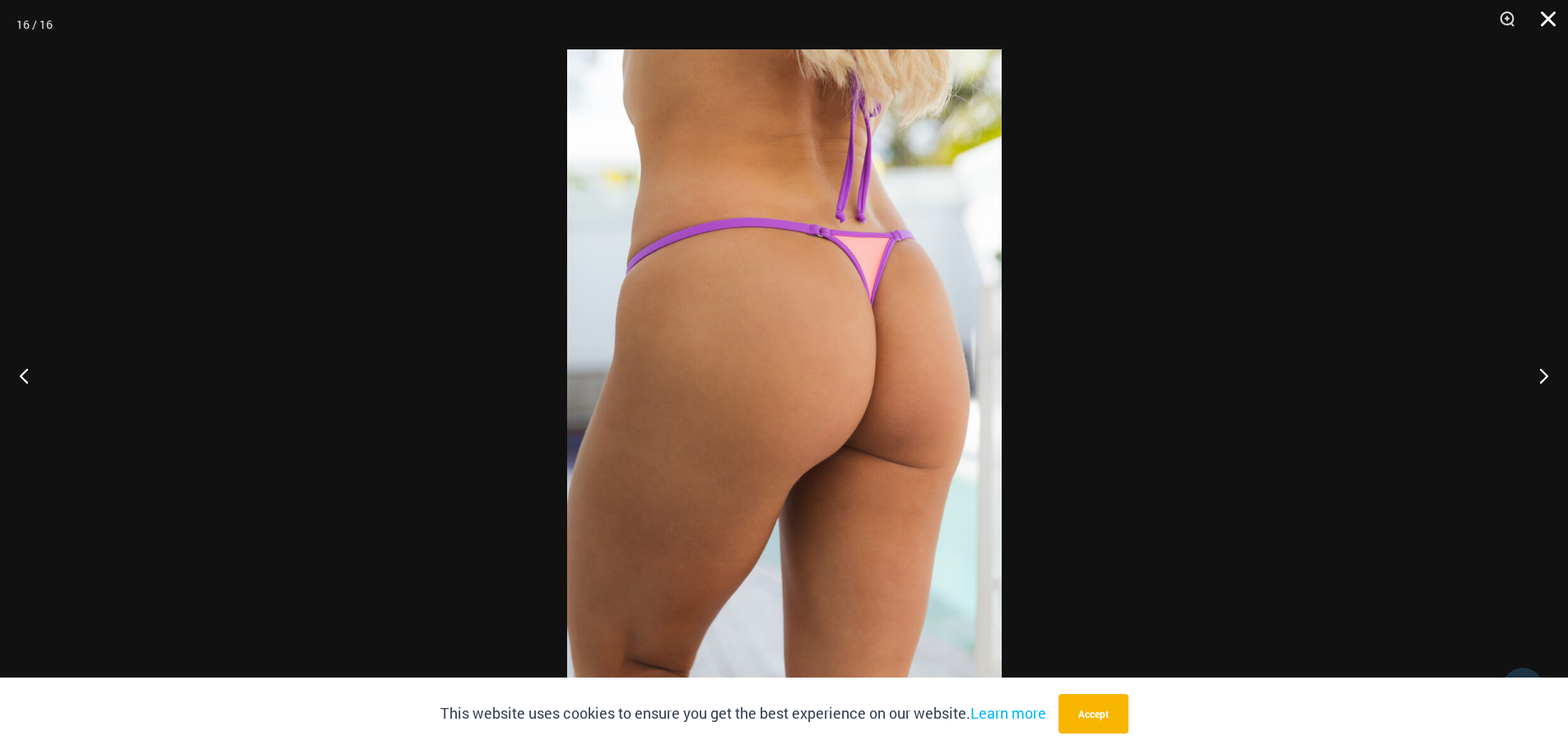
click at [1548, 8] on button "Close" at bounding box center [1542, 25] width 41 height 49
